Goal: Task Accomplishment & Management: Manage account settings

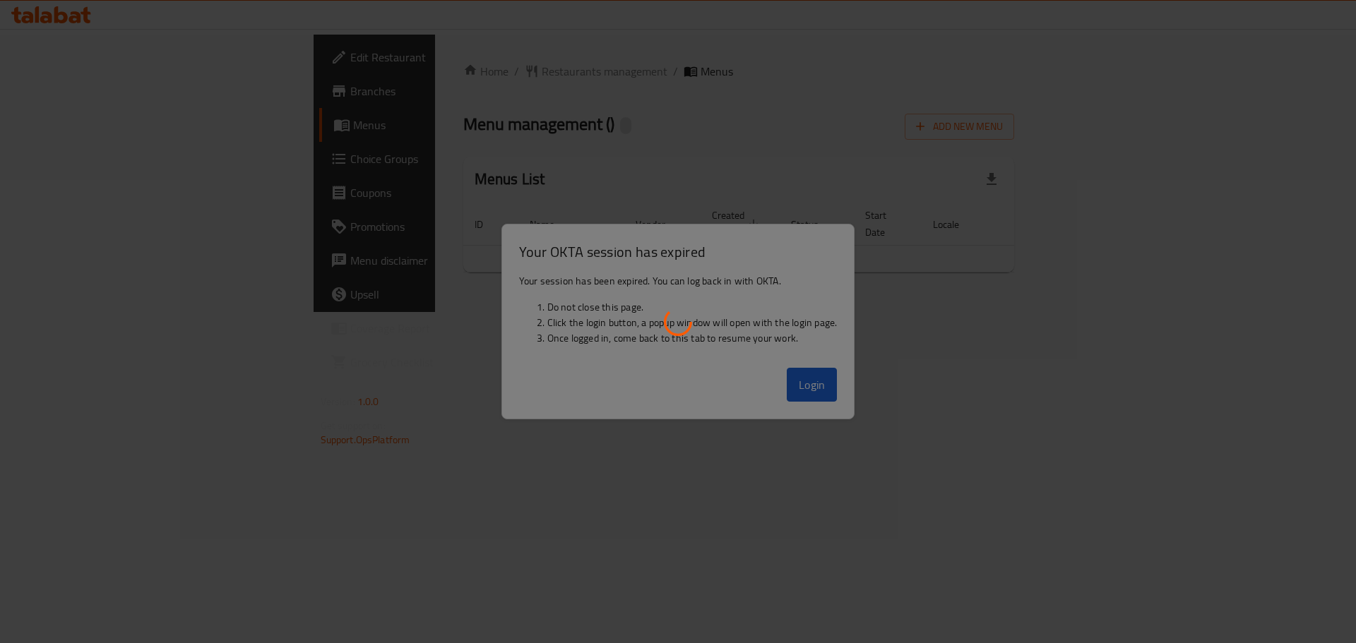
click at [821, 387] on div at bounding box center [678, 321] width 1356 height 643
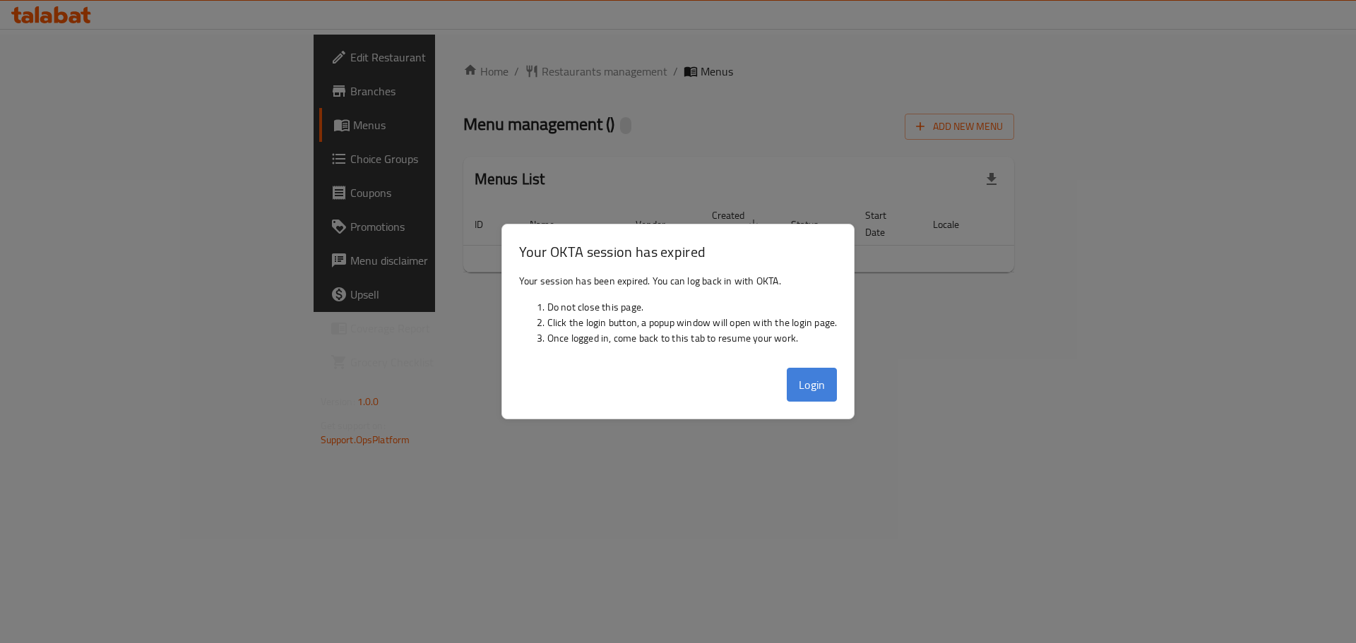
click at [799, 383] on button "Login" at bounding box center [812, 385] width 51 height 34
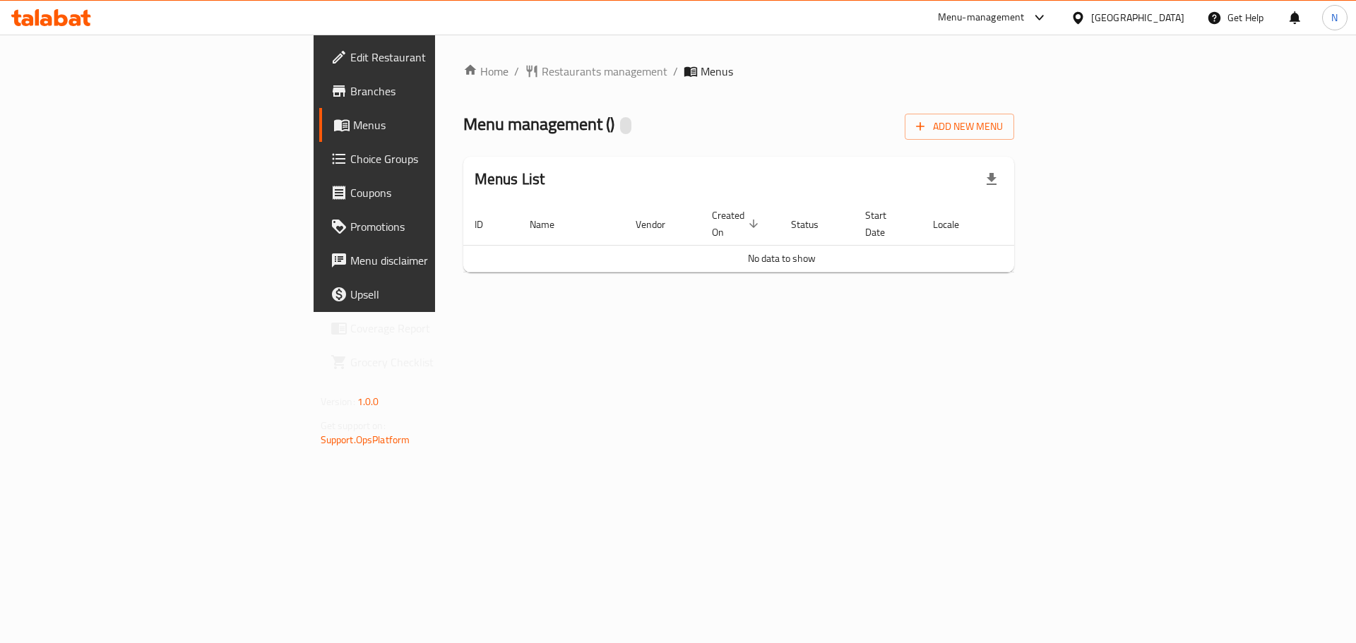
click at [463, 107] on div "Home / Restaurants management / Menus Menu management ( ) Add New Menu Menus Li…" at bounding box center [738, 173] width 551 height 221
click at [1082, 22] on icon at bounding box center [1078, 17] width 10 height 12
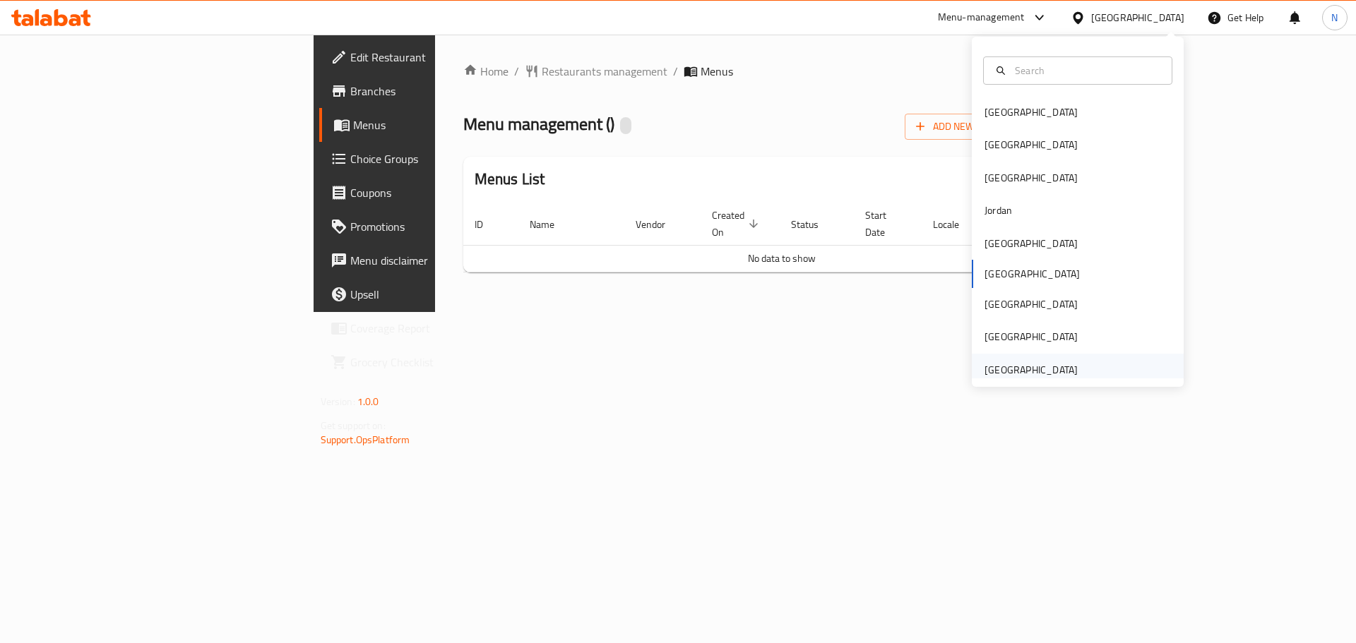
click at [1065, 370] on div "[GEOGRAPHIC_DATA]" at bounding box center [1030, 370] width 93 height 16
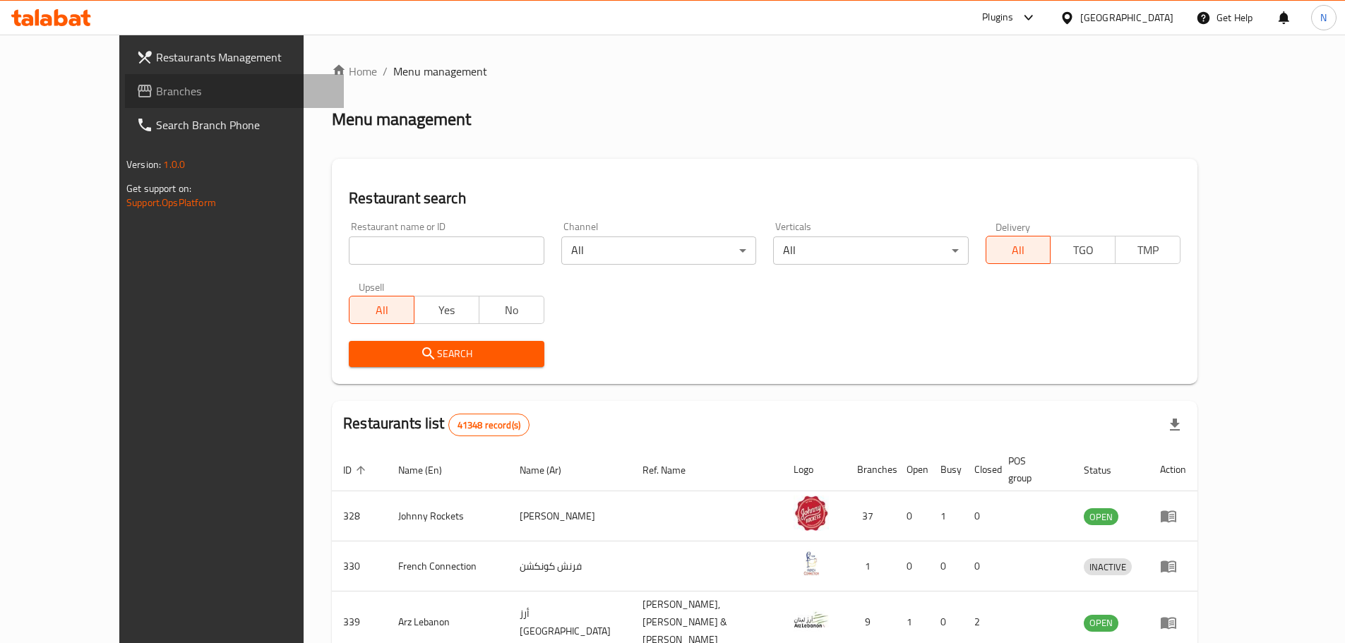
click at [125, 105] on link "Branches" at bounding box center [234, 91] width 219 height 34
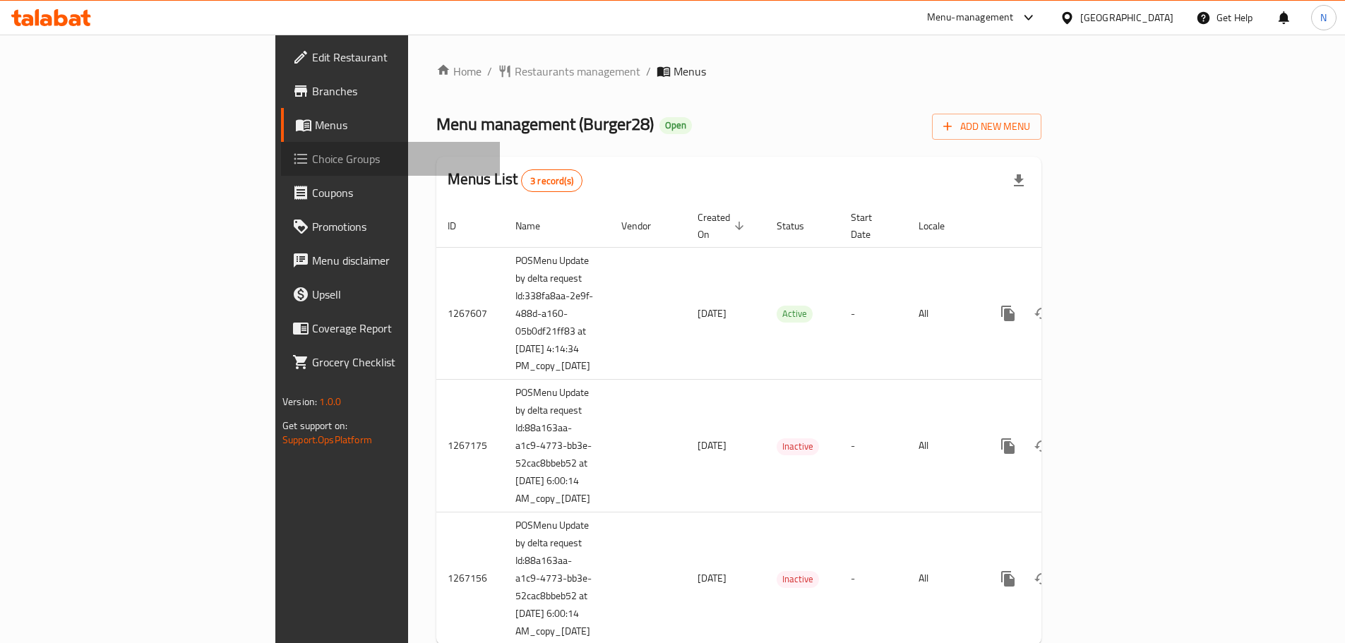
click at [312, 163] on span "Choice Groups" at bounding box center [400, 158] width 177 height 17
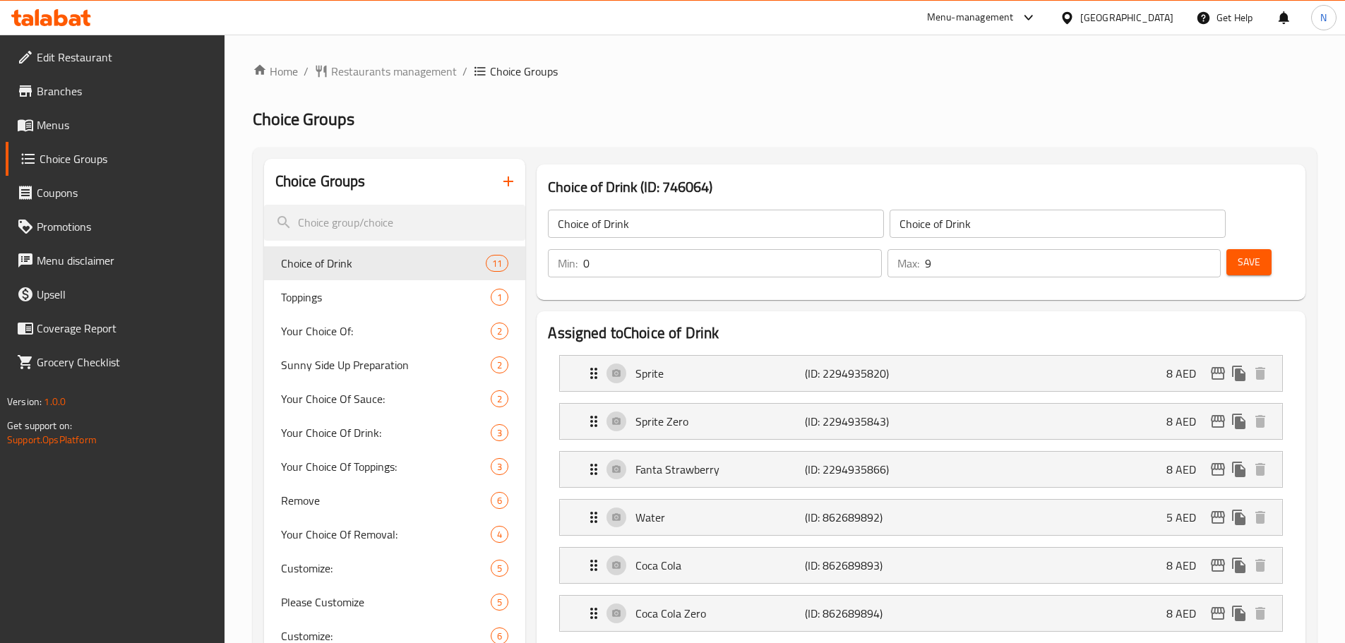
click at [1186, 249] on input "9" at bounding box center [1073, 263] width 296 height 28
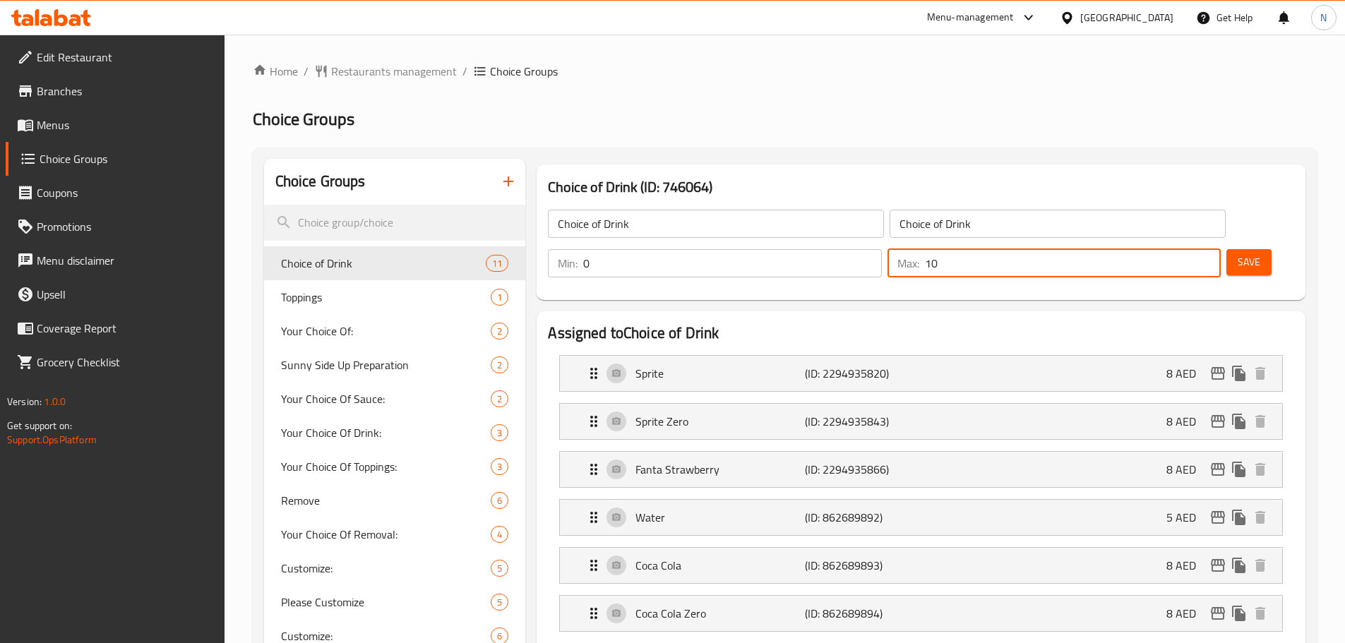
click at [1186, 249] on input "10" at bounding box center [1073, 263] width 296 height 28
type input "11"
click at [1186, 249] on input "11" at bounding box center [1073, 263] width 296 height 28
click at [1238, 253] on span "Save" at bounding box center [1249, 262] width 23 height 18
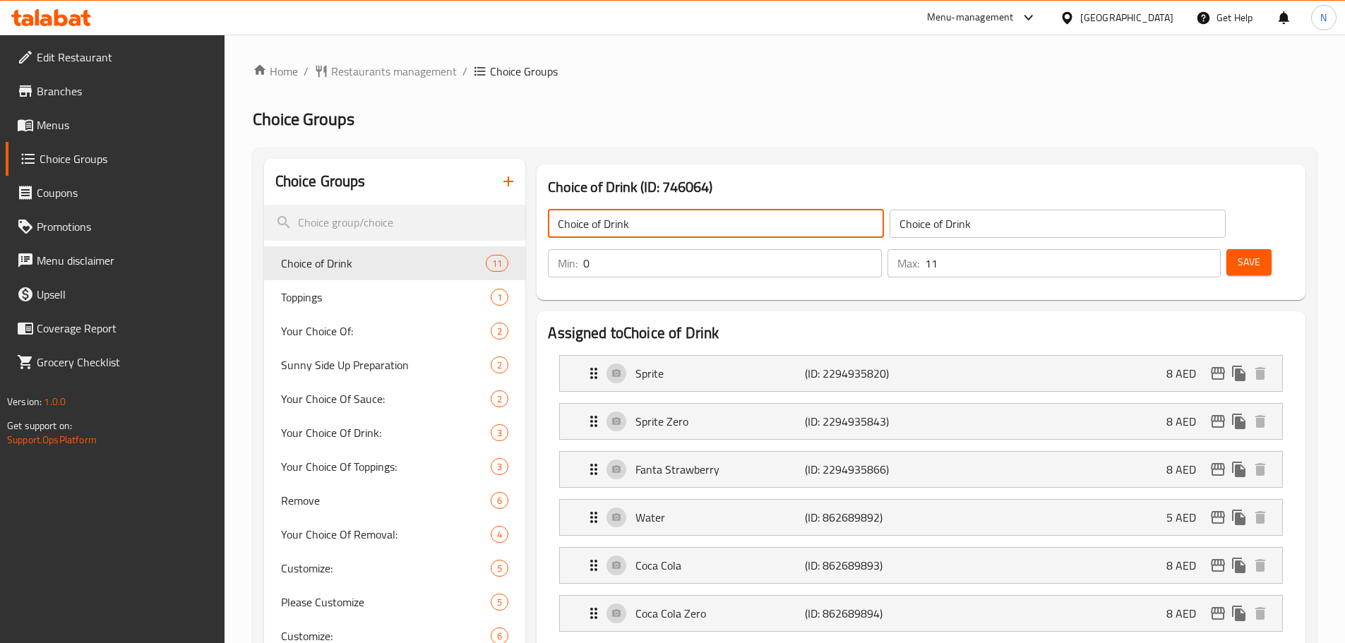
click at [714, 233] on input "Choice of Drink" at bounding box center [716, 224] width 336 height 28
click at [890, 216] on input "Choice of Drink" at bounding box center [1058, 224] width 336 height 28
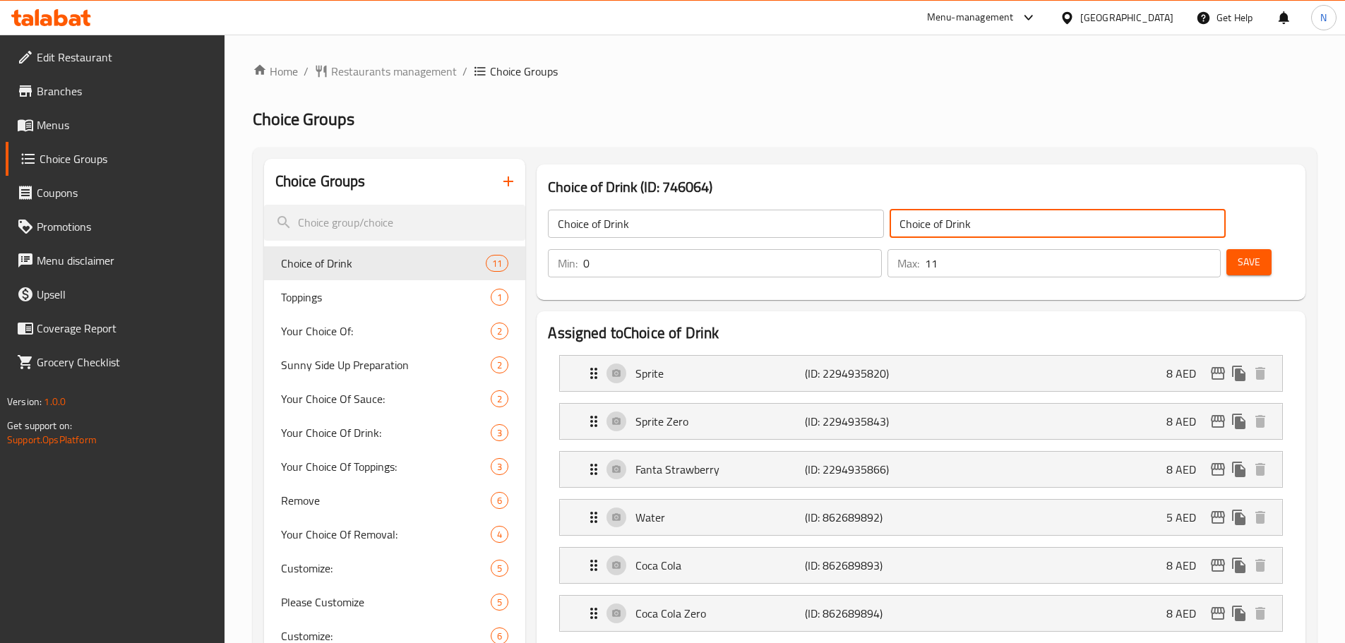
click at [890, 216] on input "Choice of Drink" at bounding box center [1058, 224] width 336 height 28
click at [861, 365] on p "(ID: 2294935820)" at bounding box center [861, 373] width 113 height 17
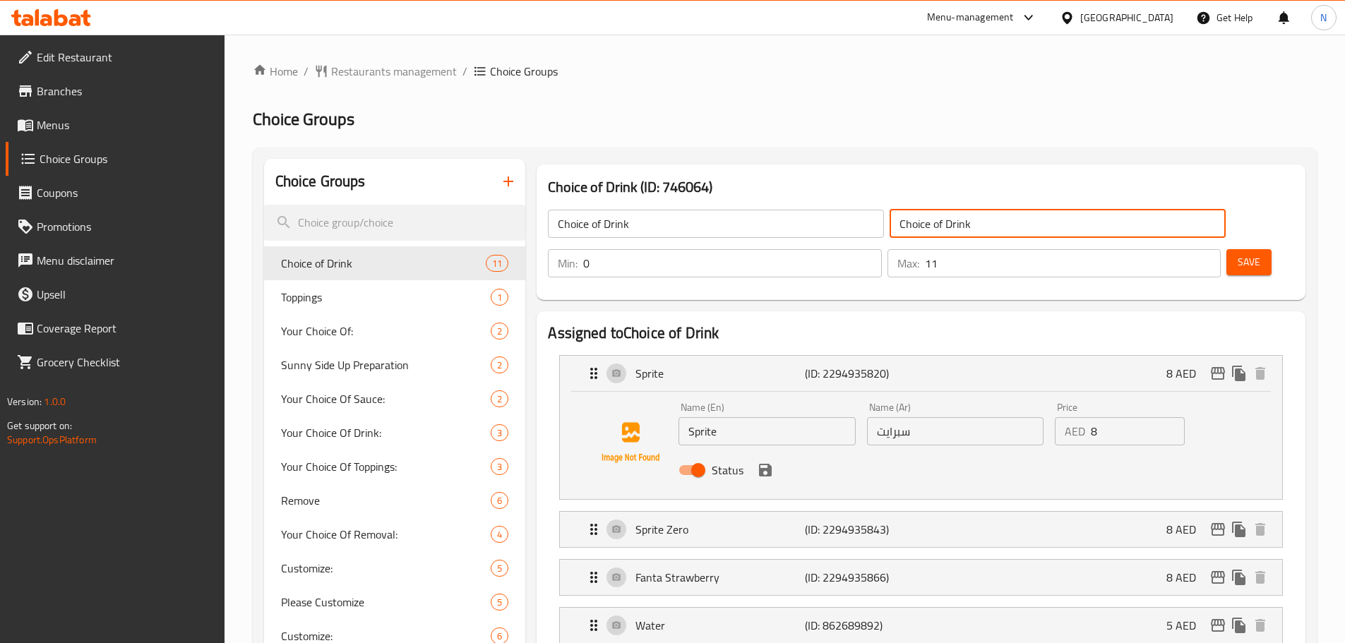
click at [649, 222] on input "Choice of Drink" at bounding box center [716, 224] width 336 height 28
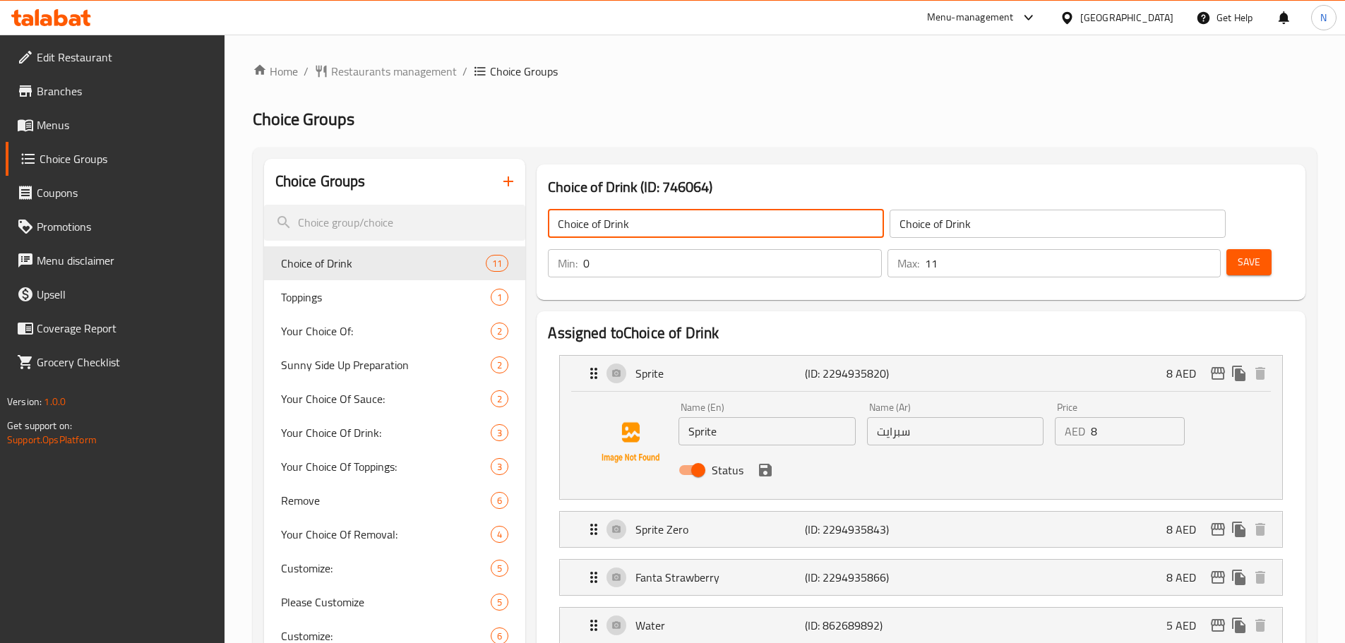
click at [649, 222] on input "Choice of Drink" at bounding box center [716, 224] width 336 height 28
click at [890, 215] on input "Choice of Drink" at bounding box center [1058, 224] width 336 height 28
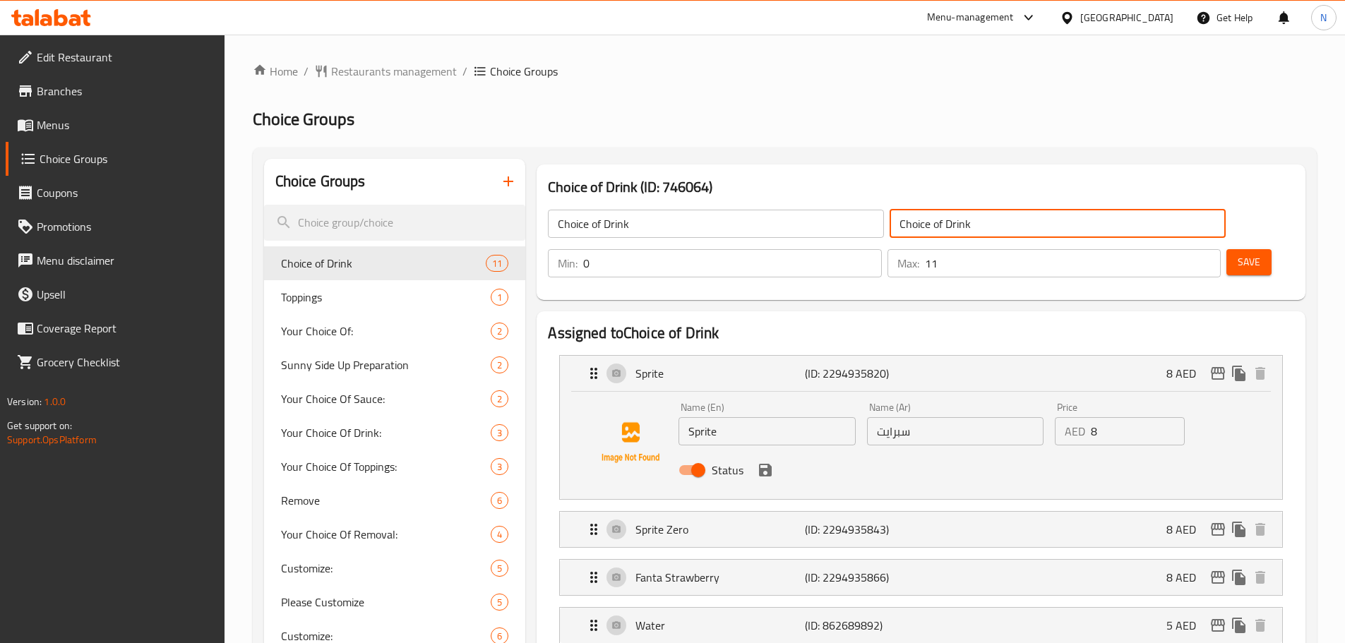
click at [890, 215] on input "Choice of Drink" at bounding box center [1058, 224] width 336 height 28
paste input "اختيار المشروب"
type input "اختيار المشروب"
click at [1238, 253] on span "Save" at bounding box center [1249, 262] width 23 height 18
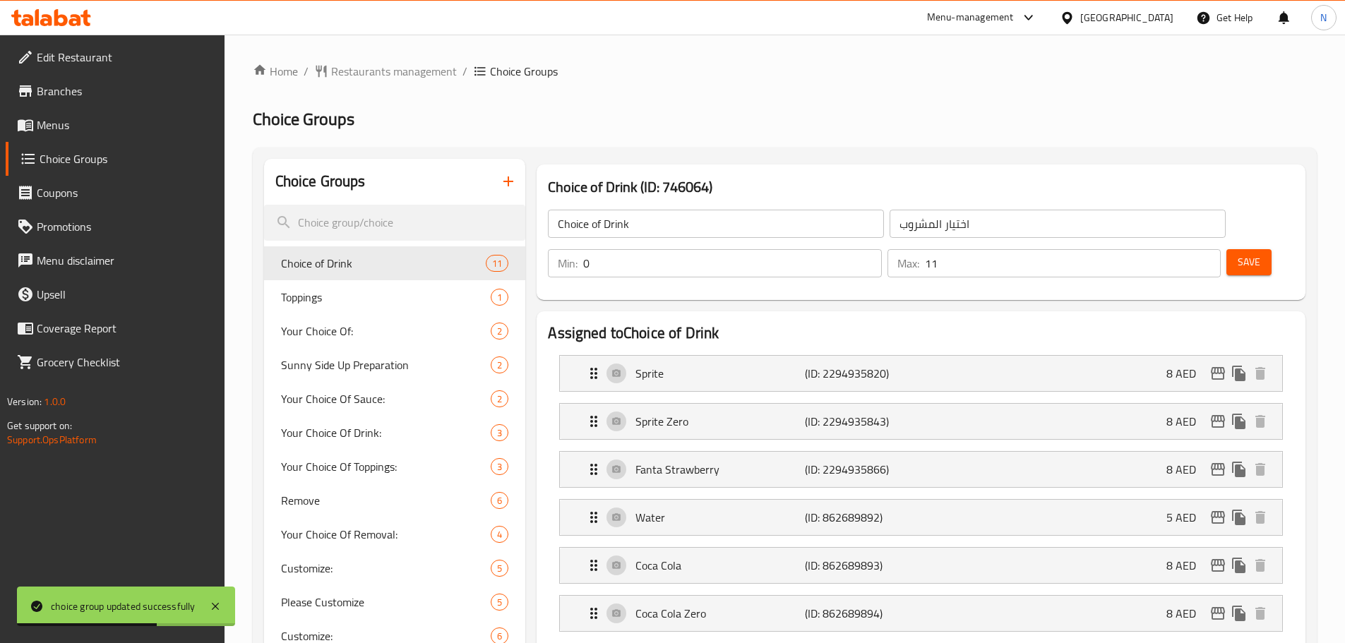
drag, startPoint x: 1126, startPoint y: 119, endPoint x: 1143, endPoint y: 56, distance: 64.2
click at [1126, 119] on h2 "Choice Groups" at bounding box center [785, 119] width 1064 height 23
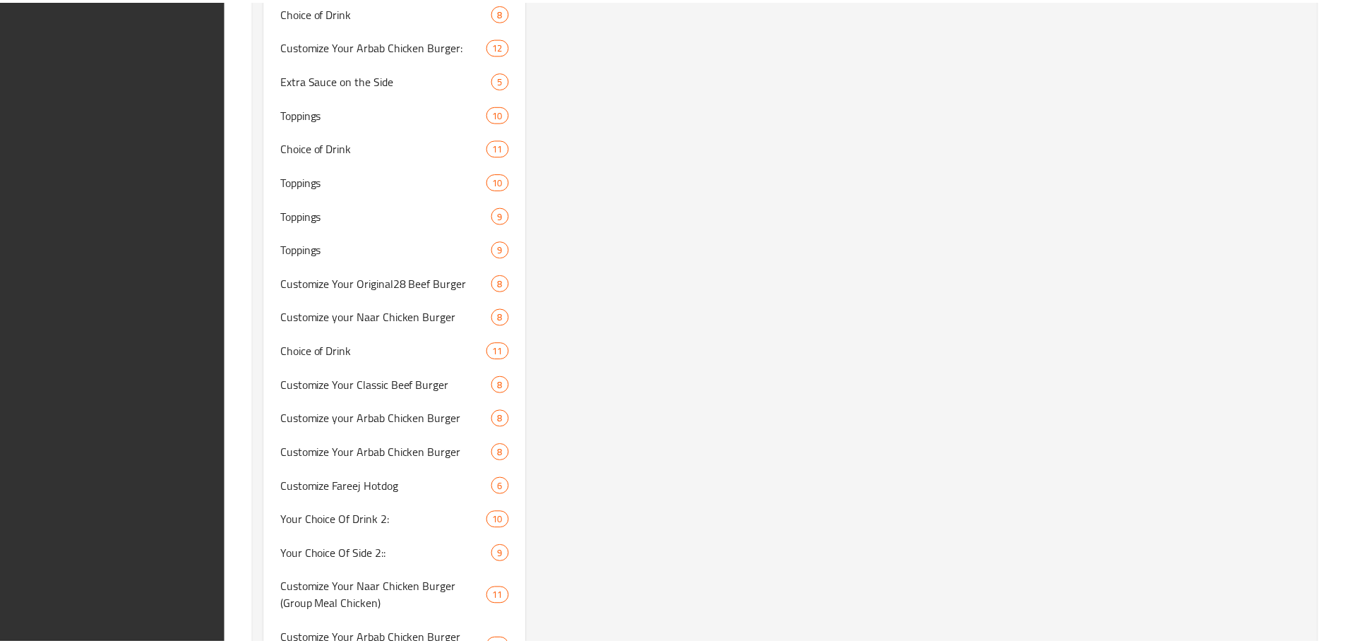
scroll to position [11223, 0]
